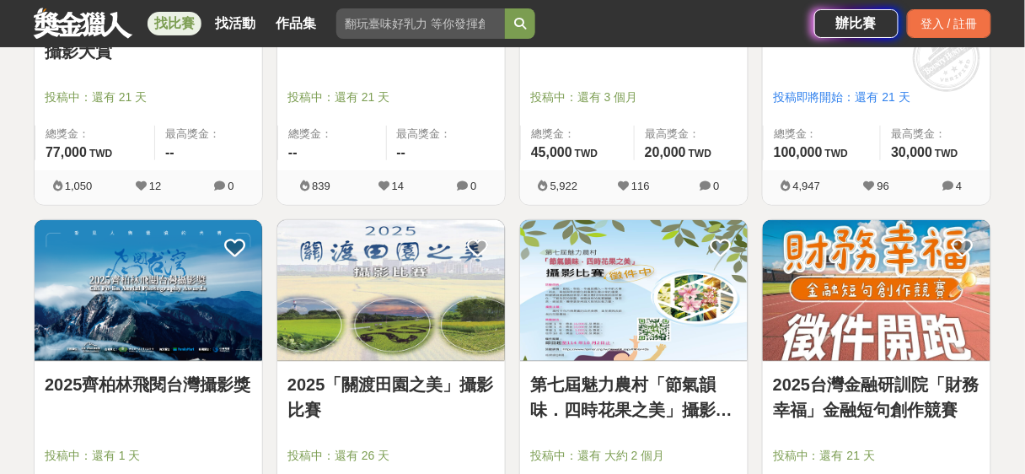
scroll to position [2023, 0]
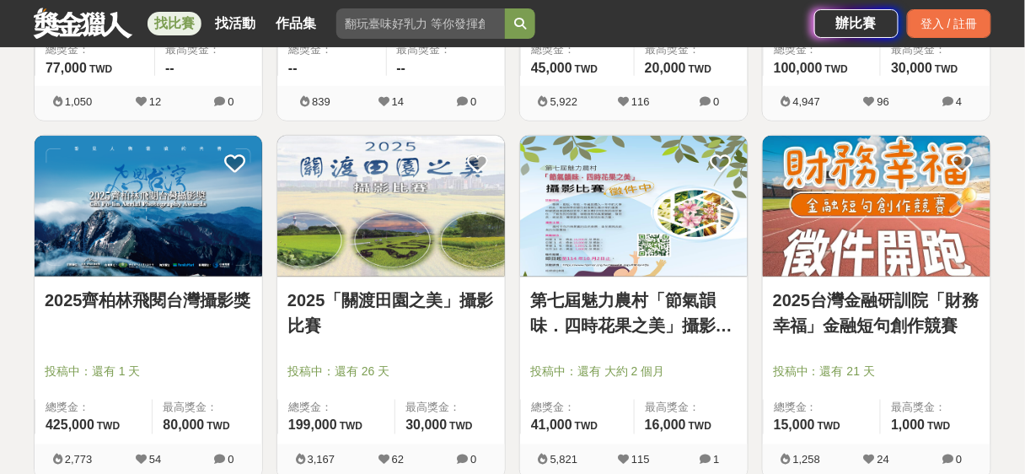
click at [175, 219] on img at bounding box center [149, 206] width 228 height 141
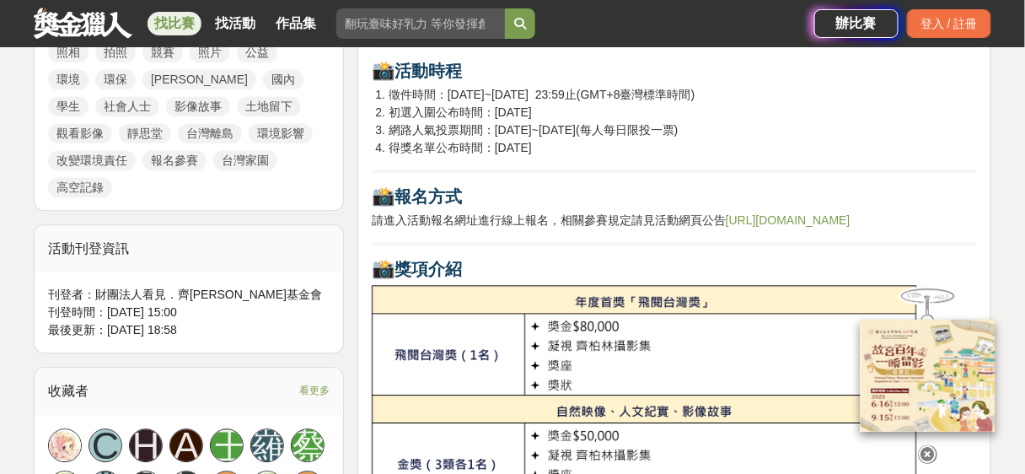
scroll to position [877, 0]
click at [782, 214] on link "https://2025aerialaward.chipolin.org" at bounding box center [788, 218] width 125 height 13
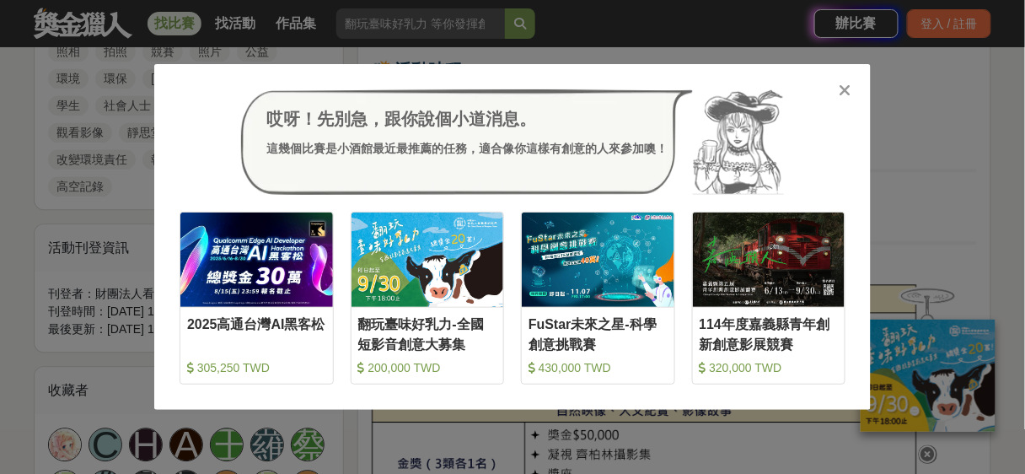
click at [848, 92] on icon at bounding box center [846, 90] width 13 height 17
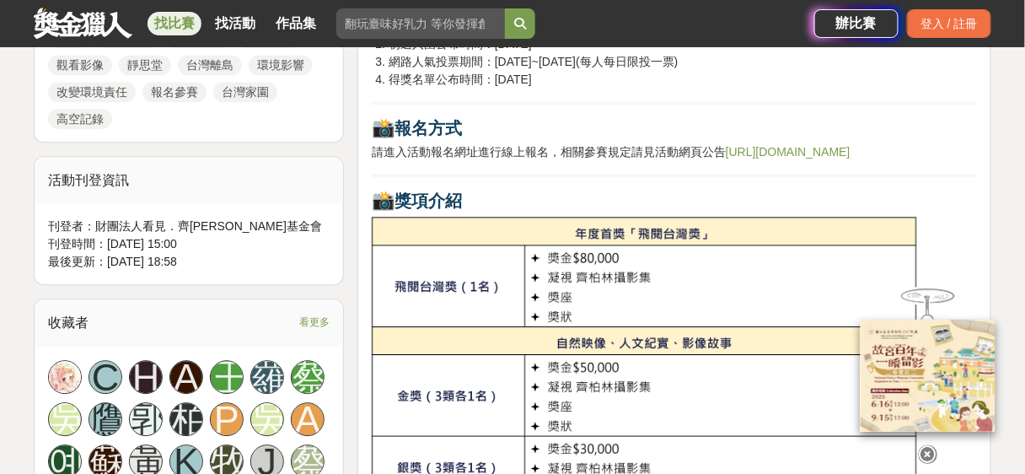
scroll to position [540, 0]
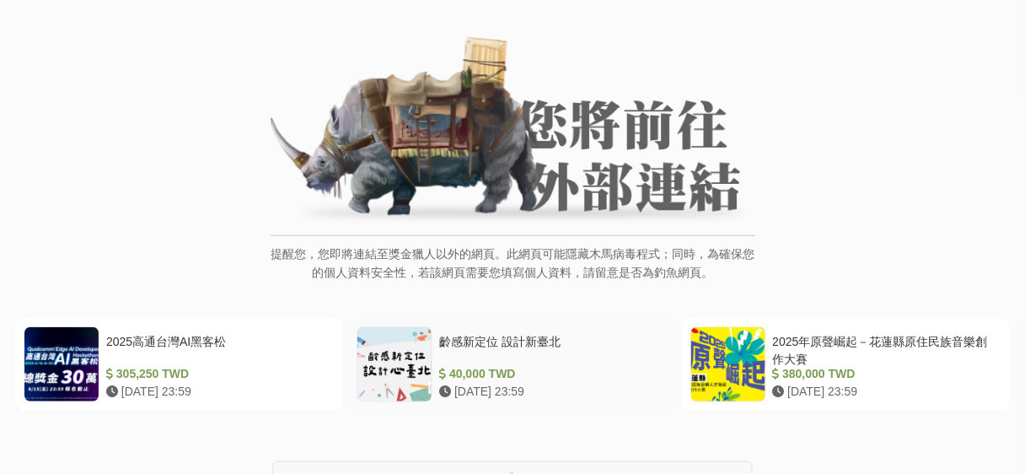
scroll to position [202, 0]
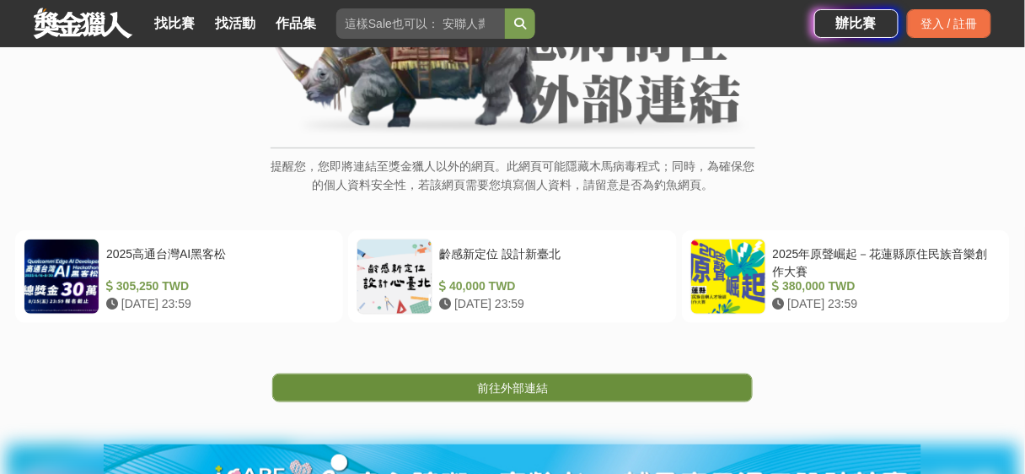
click at [486, 378] on link "前往外部連結" at bounding box center [512, 387] width 481 height 29
